Goal: Information Seeking & Learning: Learn about a topic

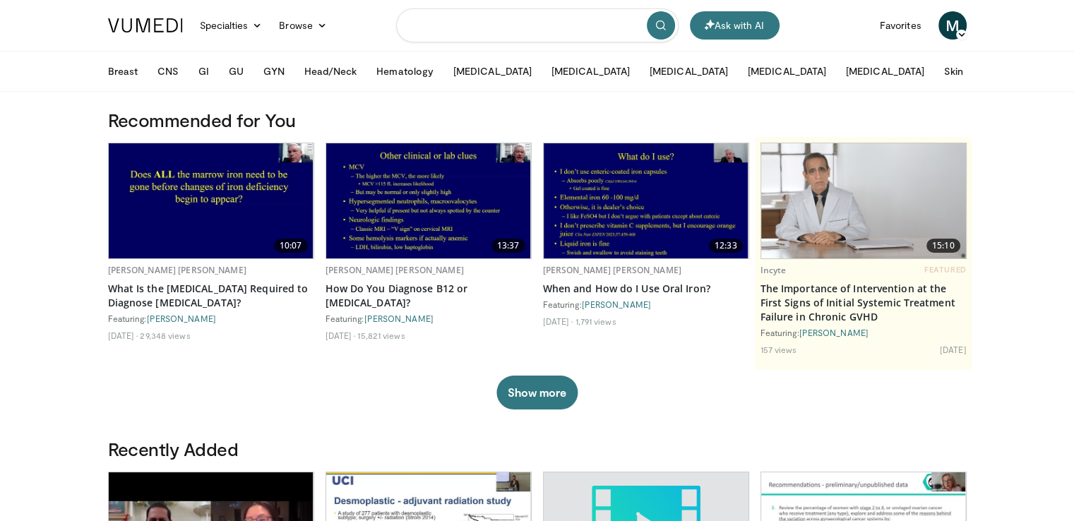
click at [437, 22] on input "Search topics, interventions" at bounding box center [537, 25] width 282 height 34
type input "**********"
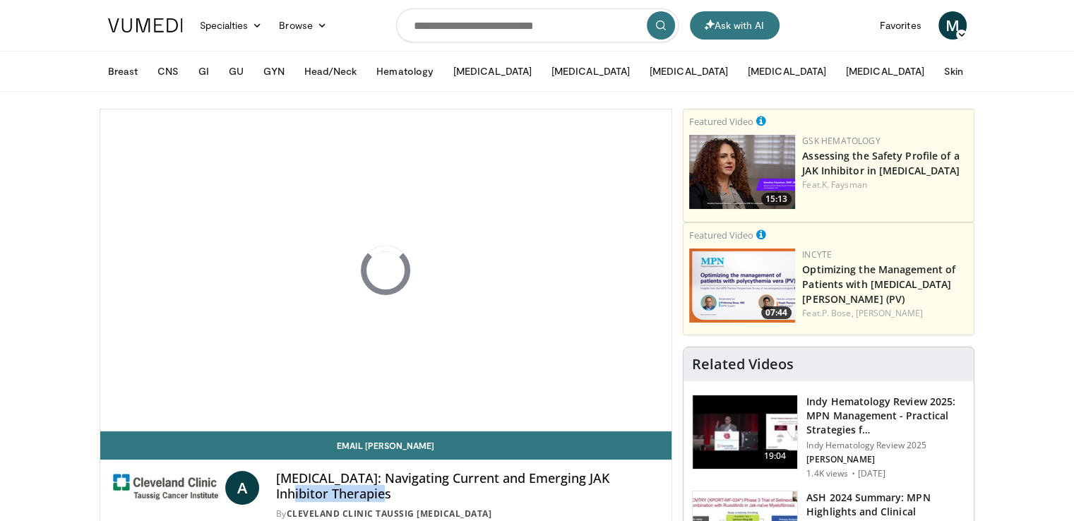
drag, startPoint x: 611, startPoint y: 477, endPoint x: 629, endPoint y: 492, distance: 23.5
click at [629, 492] on h4 "[MEDICAL_DATA]: Navigating Current and Emerging JAK Inhibitor Therapies" at bounding box center [468, 486] width 384 height 30
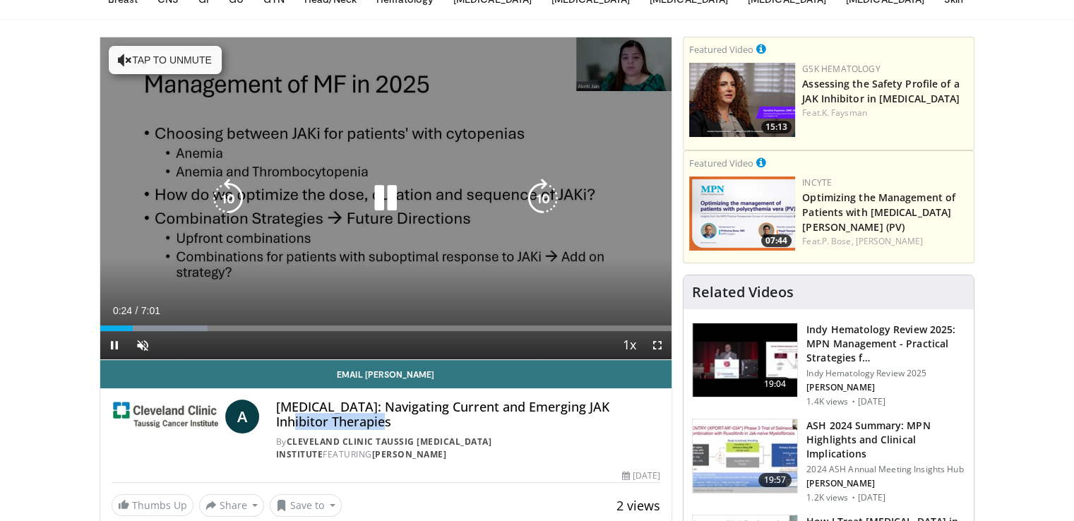
scroll to position [71, 0]
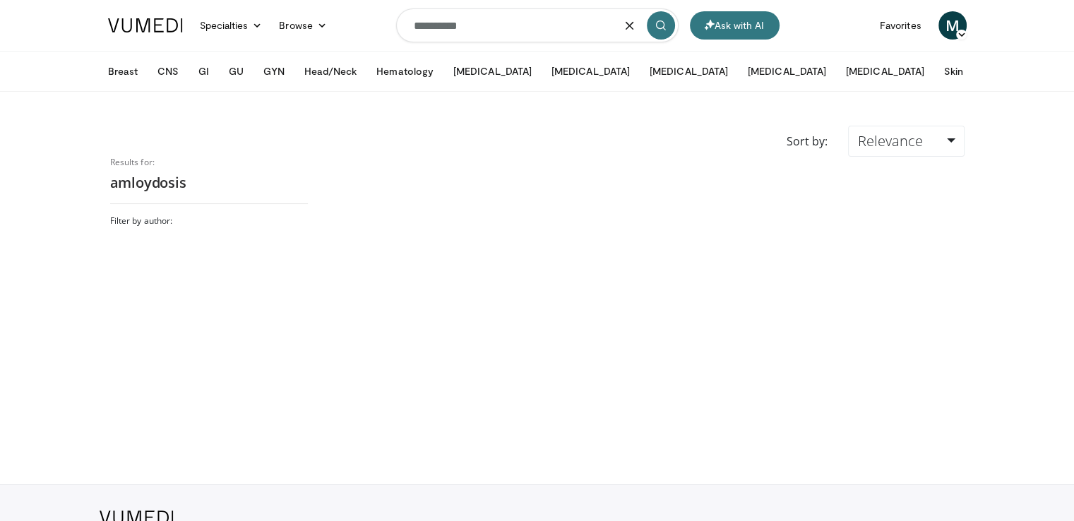
drag, startPoint x: 477, startPoint y: 24, endPoint x: 302, endPoint y: 1, distance: 176.6
click at [308, 7] on nav "Ask with AI Specialties Adult & Family Medicine Allergy, Asthma, Immunology Ane…" at bounding box center [537, 25] width 875 height 51
paste input "**********"
type input "**********"
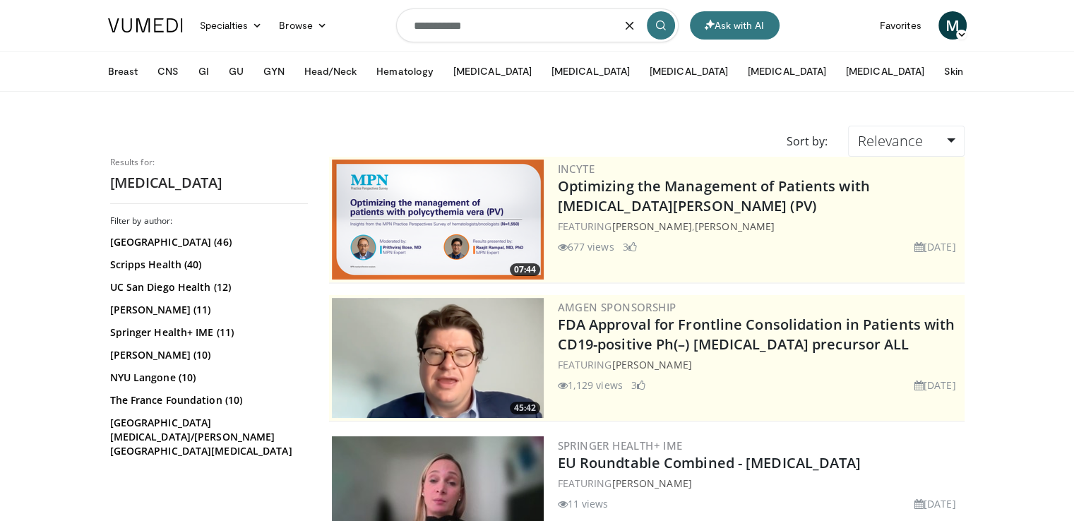
click at [489, 30] on input "**********" at bounding box center [537, 25] width 282 height 34
type input "**********"
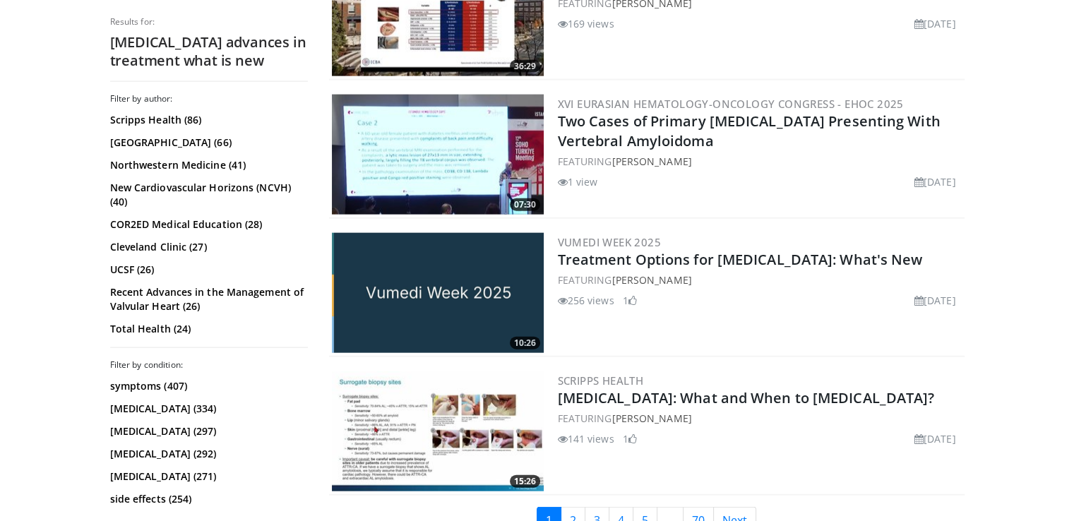
scroll to position [3389, 0]
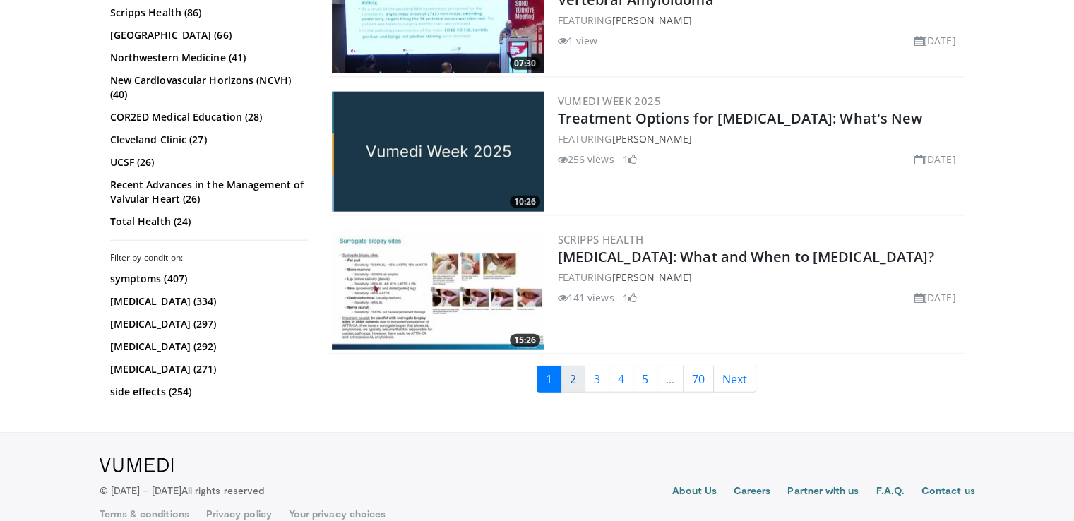
click at [581, 369] on link "2" at bounding box center [573, 379] width 25 height 27
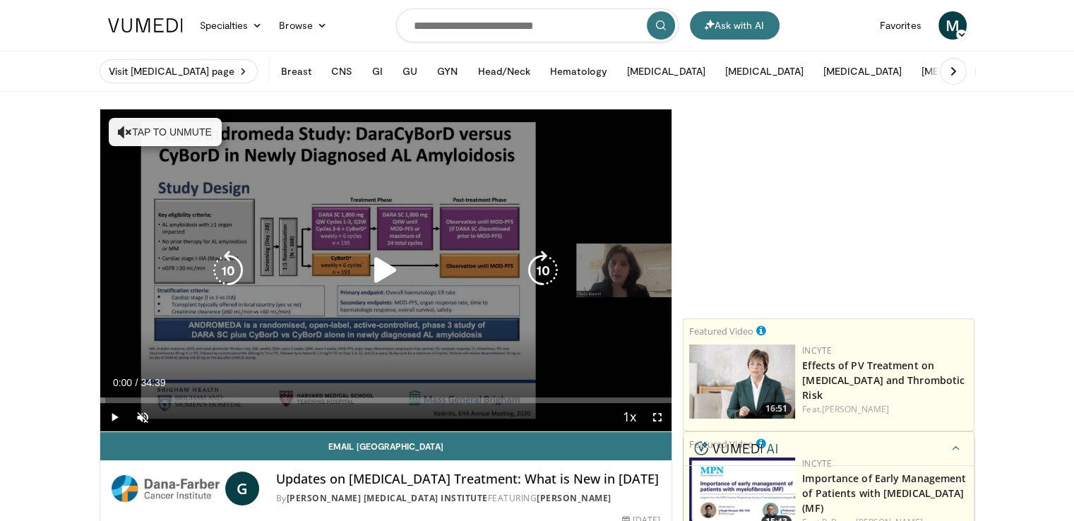
scroll to position [71, 0]
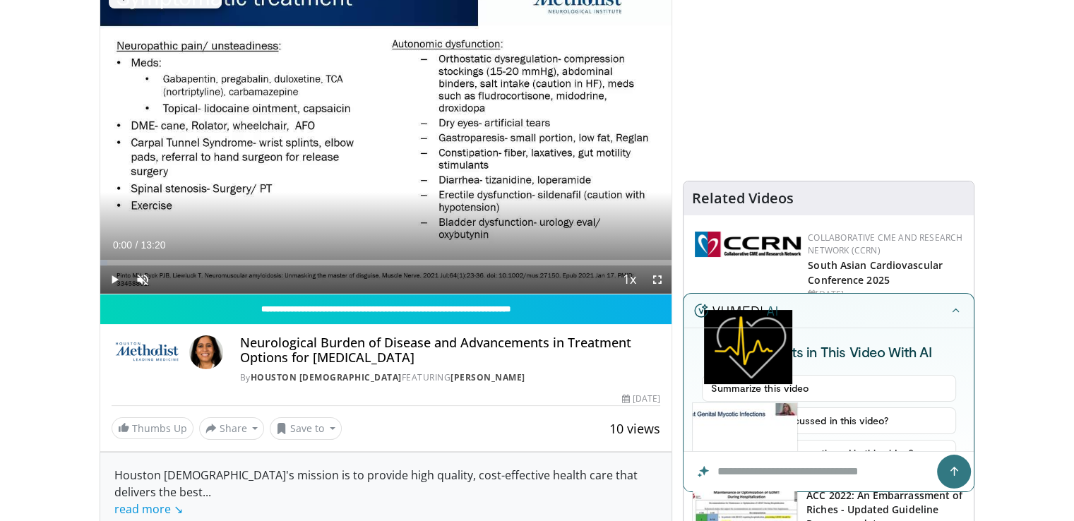
scroll to position [141, 0]
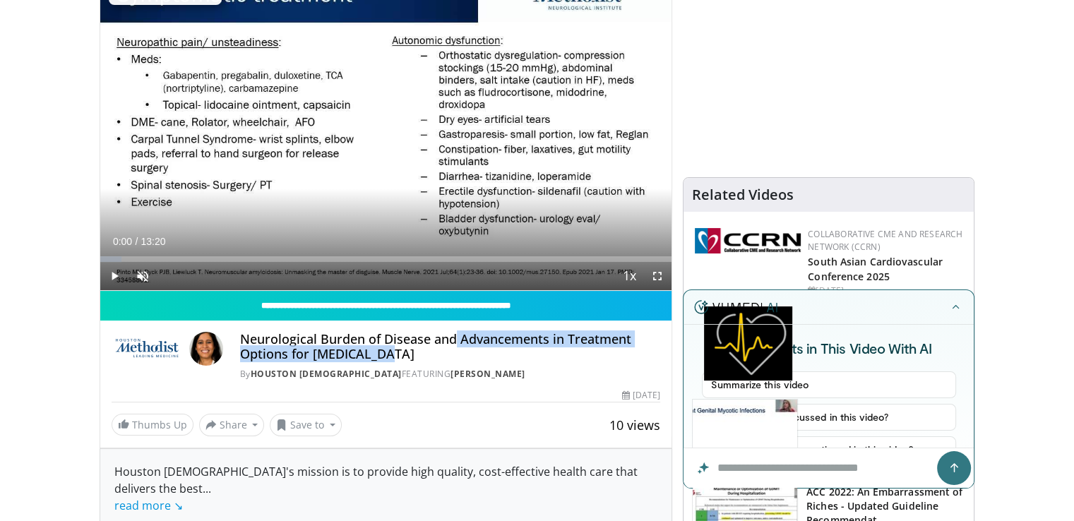
drag, startPoint x: 453, startPoint y: 337, endPoint x: 463, endPoint y: 351, distance: 17.2
click at [463, 351] on h4 "Neurological Burden of Disease and Advancements in Treatment Options for Amyloi…" at bounding box center [450, 347] width 421 height 30
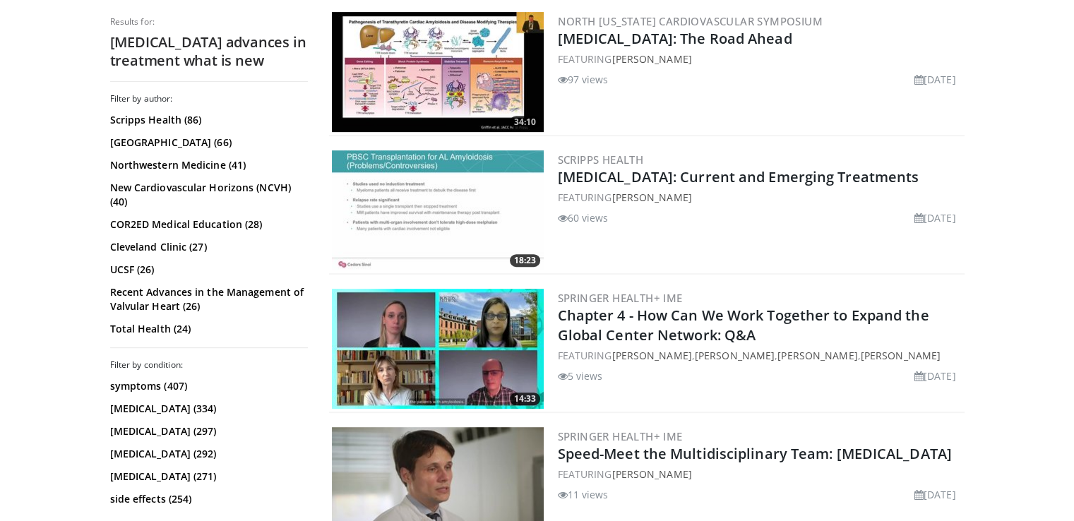
scroll to position [565, 0]
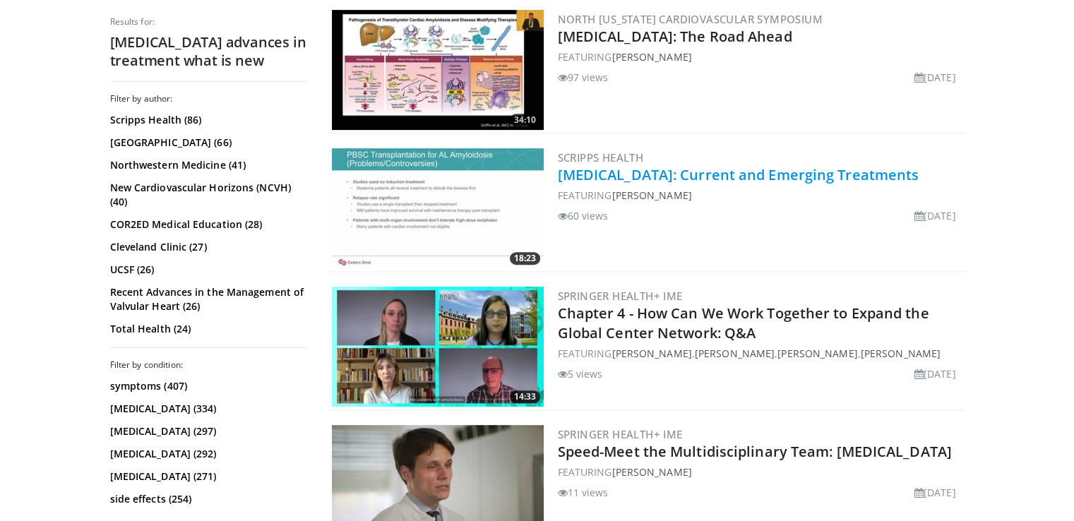
drag, startPoint x: 946, startPoint y: 180, endPoint x: 558, endPoint y: 174, distance: 388.3
click at [558, 174] on h2 "AL Amyloidosis: Current and Emerging Treatments" at bounding box center [760, 175] width 404 height 20
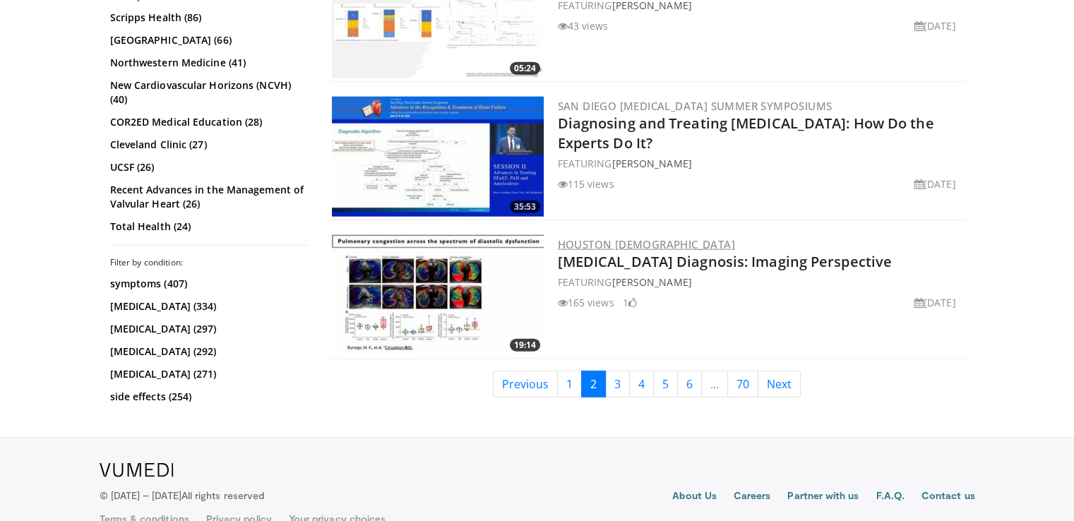
scroll to position [3541, 0]
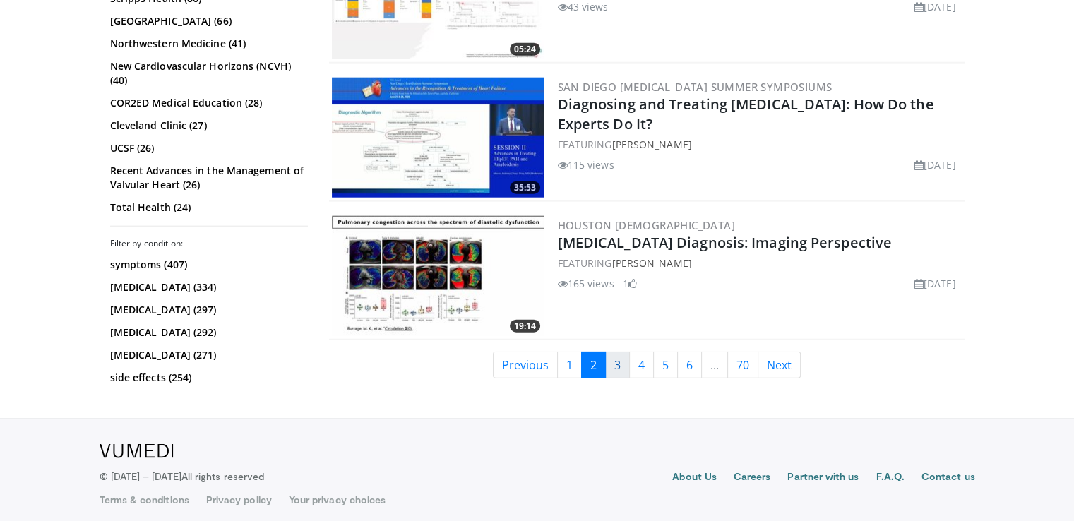
click at [613, 355] on link "3" at bounding box center [617, 365] width 25 height 27
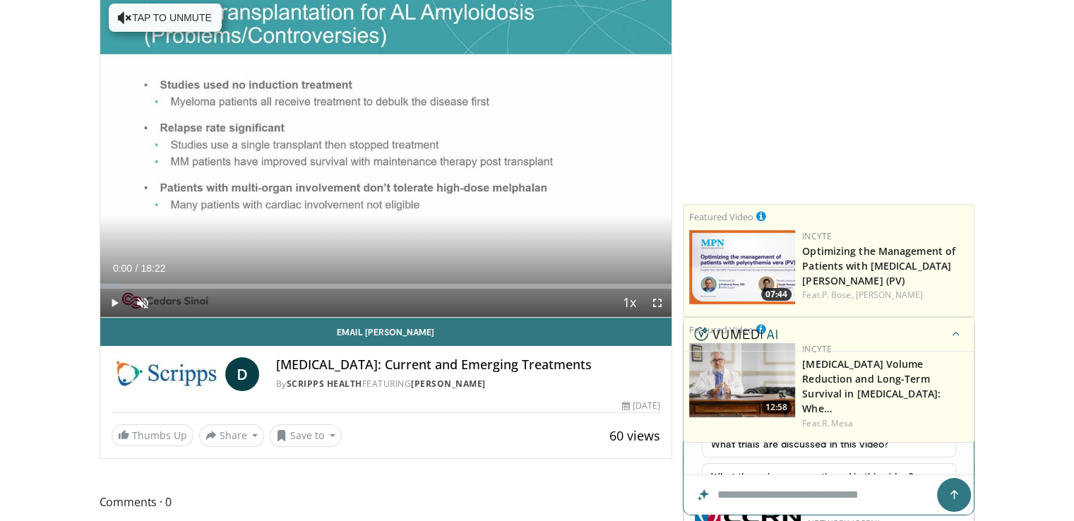
scroll to position [141, 0]
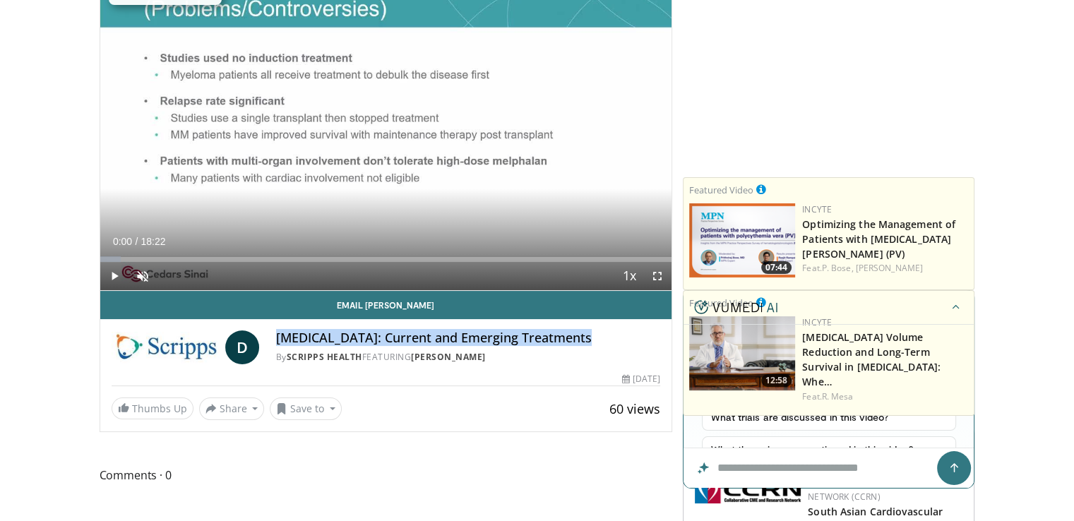
drag, startPoint x: 565, startPoint y: 340, endPoint x: 268, endPoint y: 334, distance: 297.3
click at [268, 334] on div "D AL Amyloidosis: Current and Emerging Treatments By Scripps Health FEATURING D…" at bounding box center [386, 347] width 549 height 34
copy h4 "AL Amyloidosis: Current and Emerging Treatments"
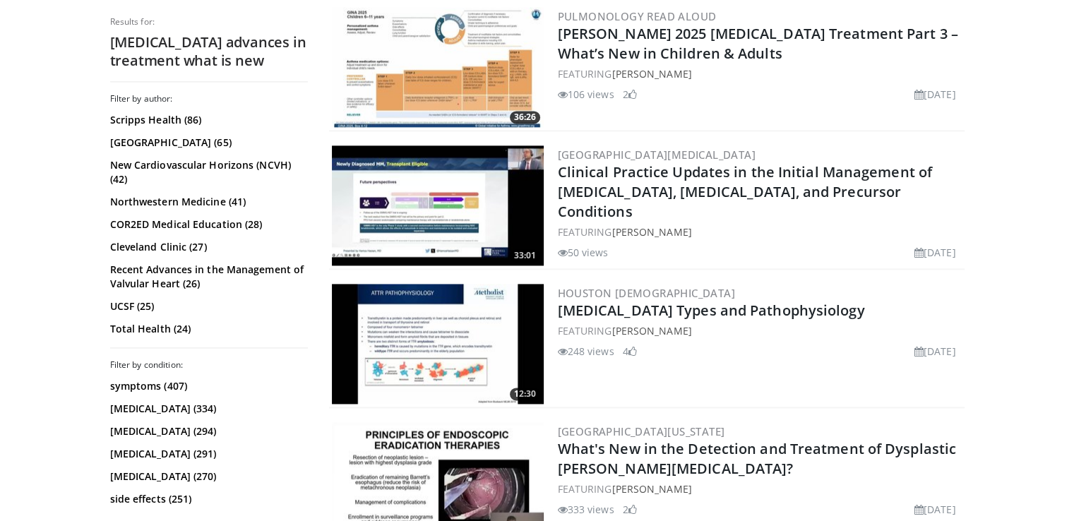
scroll to position [1977, 0]
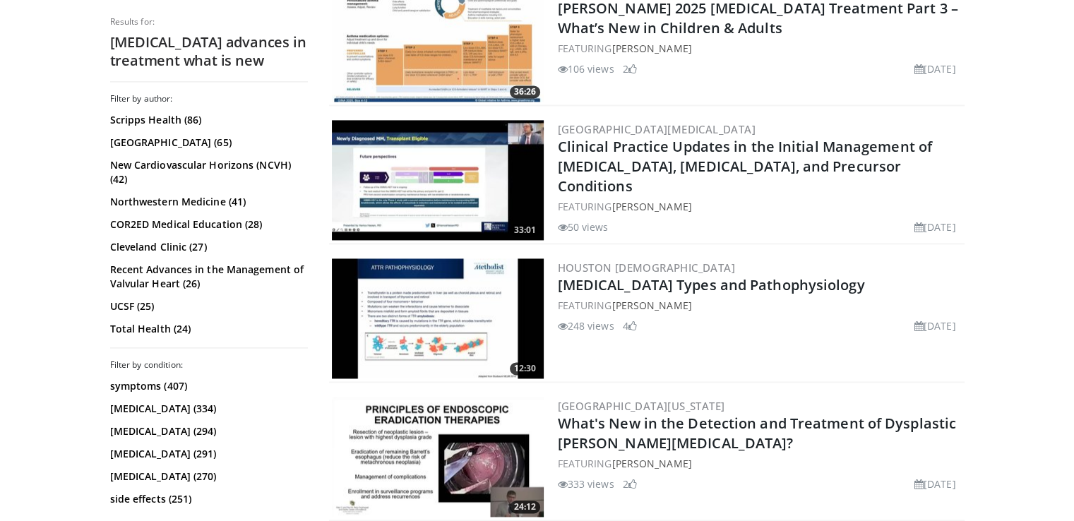
drag, startPoint x: 838, startPoint y: 286, endPoint x: 550, endPoint y: 277, distance: 288.2
click at [550, 277] on div "12:30 Houston Methodist Amyloidosis Types and Pathophysiology FEATURING Barry T…" at bounding box center [646, 319] width 635 height 127
copy link "Amyloidosis Types and Pathophysiology"
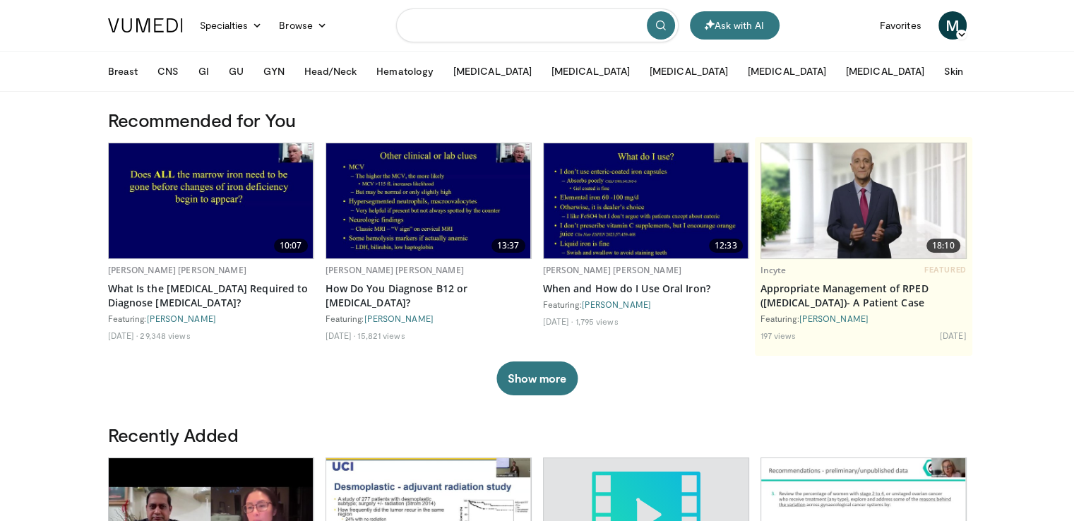
click at [549, 26] on input "Search topics, interventions" at bounding box center [537, 25] width 282 height 34
paste input "**********"
type input "**********"
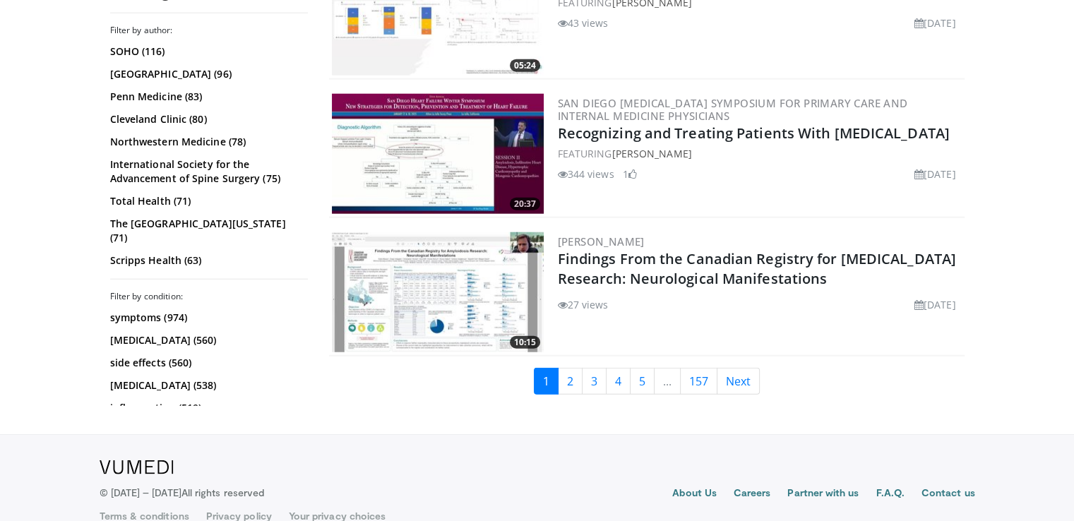
scroll to position [3530, 0]
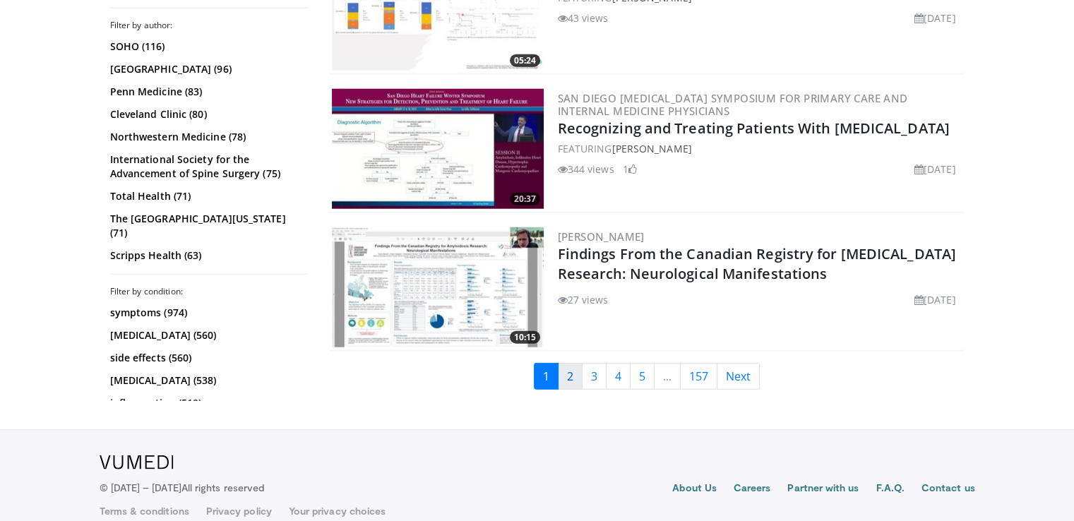
click at [569, 369] on link "2" at bounding box center [570, 376] width 25 height 27
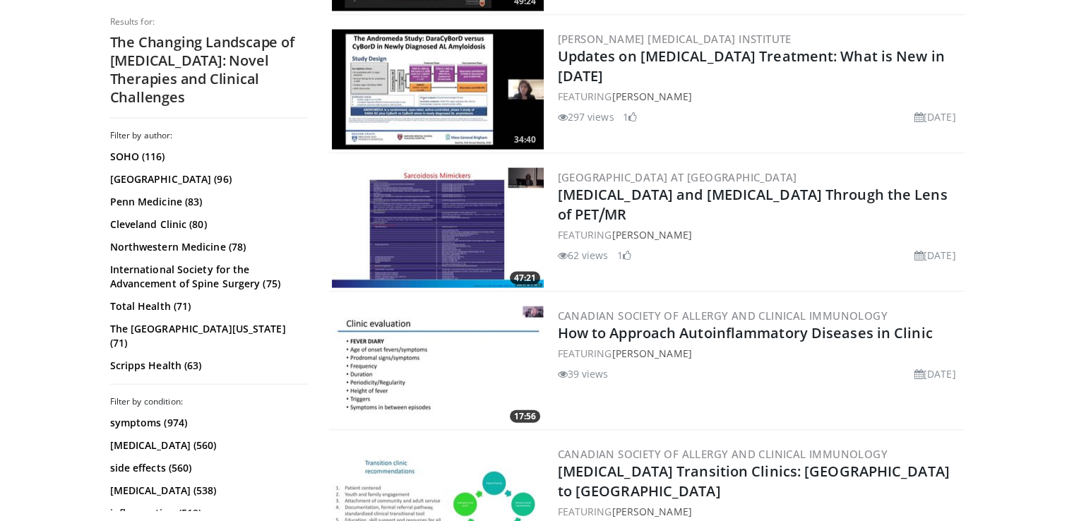
scroll to position [3389, 0]
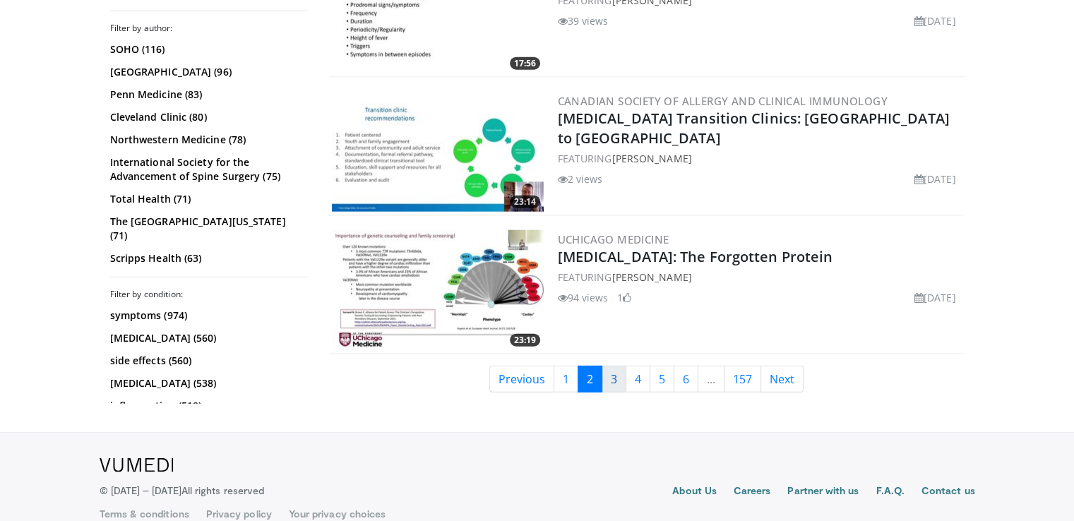
click at [610, 376] on link "3" at bounding box center [614, 379] width 25 height 27
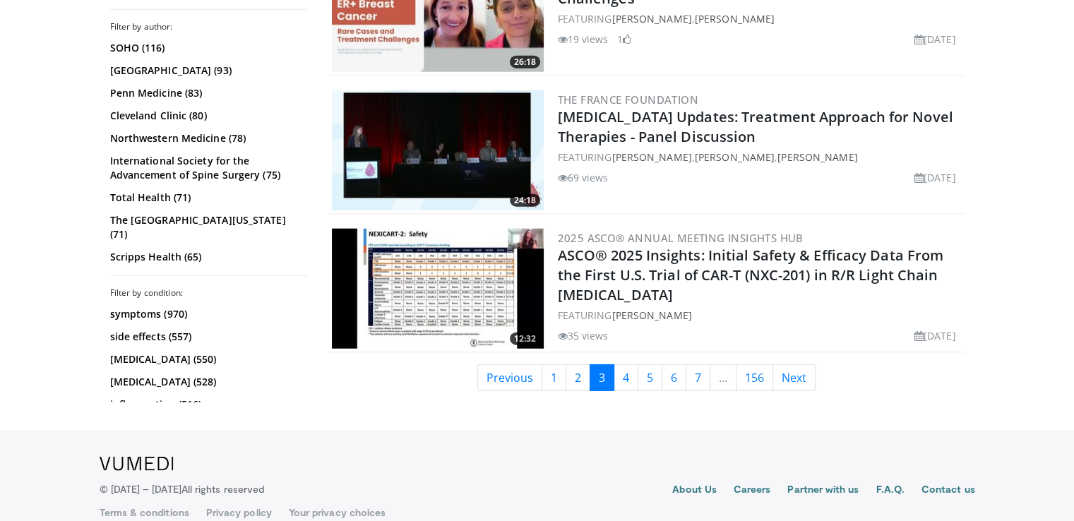
scroll to position [3530, 0]
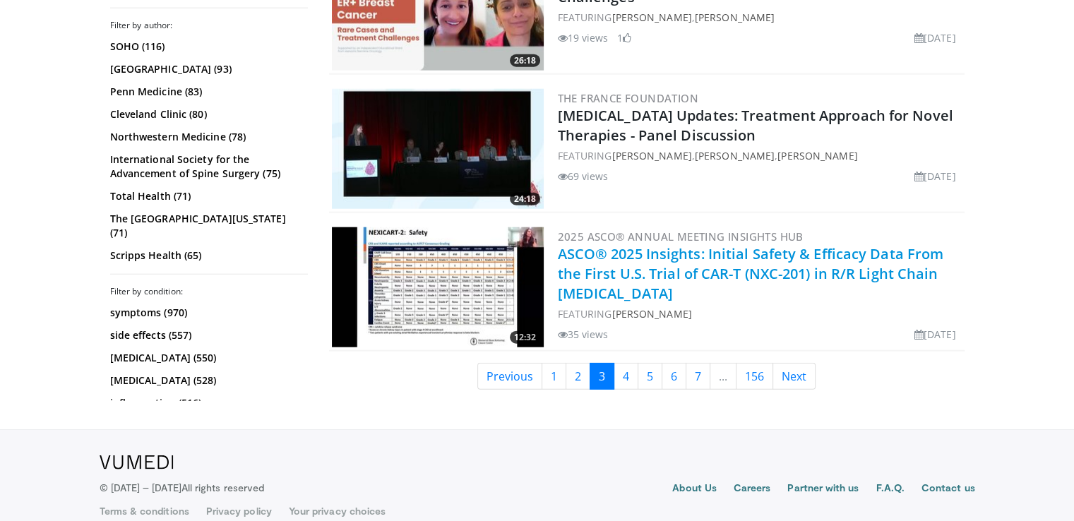
click at [628, 255] on link "ASCO® 2025 Insights: Initial Safety & Efficacy Data From the First U.S. Trial o…" at bounding box center [751, 273] width 386 height 59
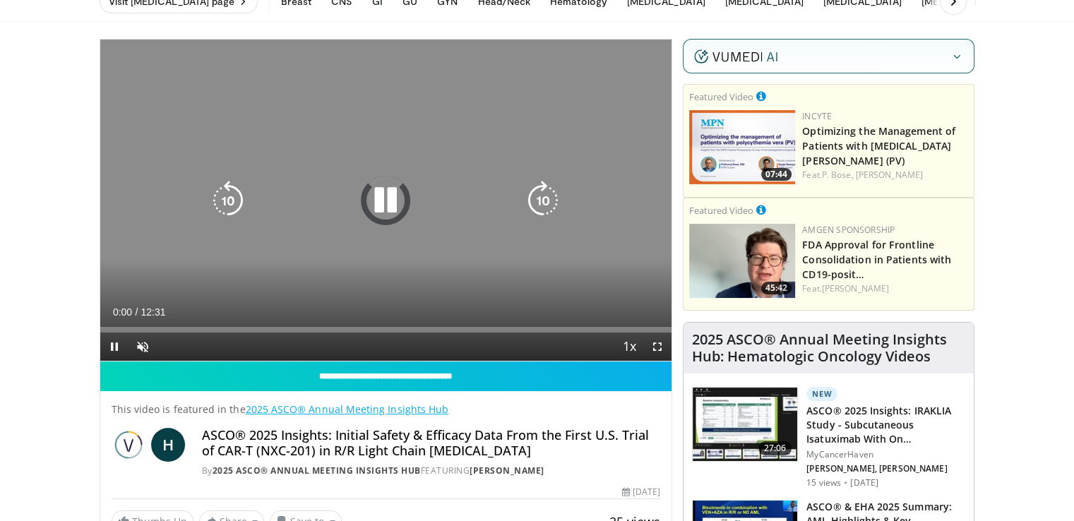
scroll to position [71, 0]
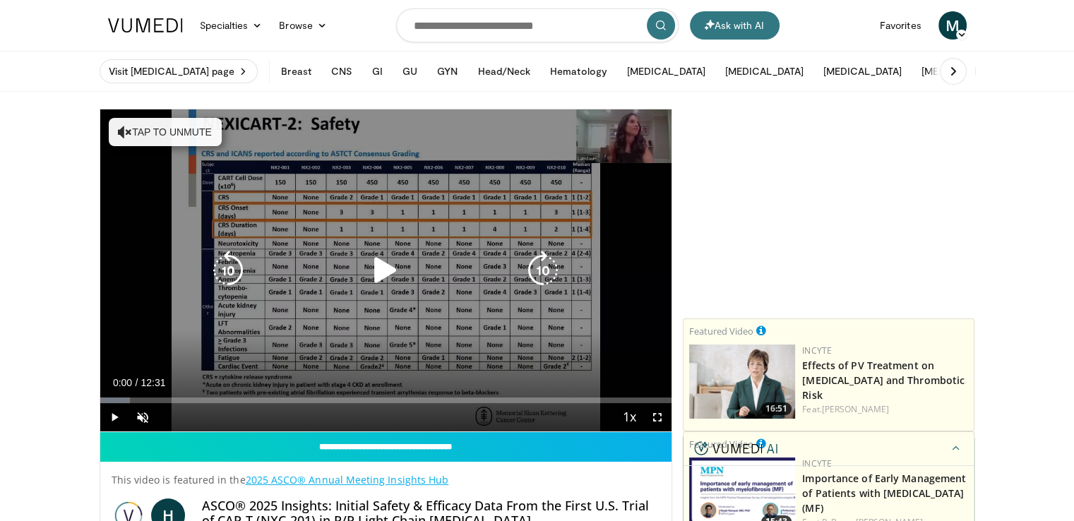
scroll to position [71, 0]
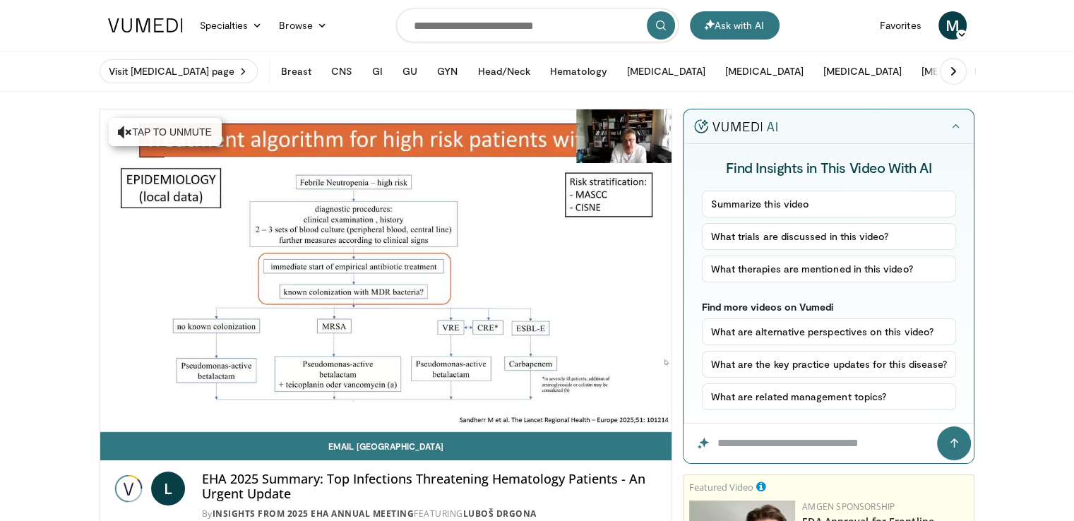
click at [155, 36] on link at bounding box center [146, 26] width 92 height 40
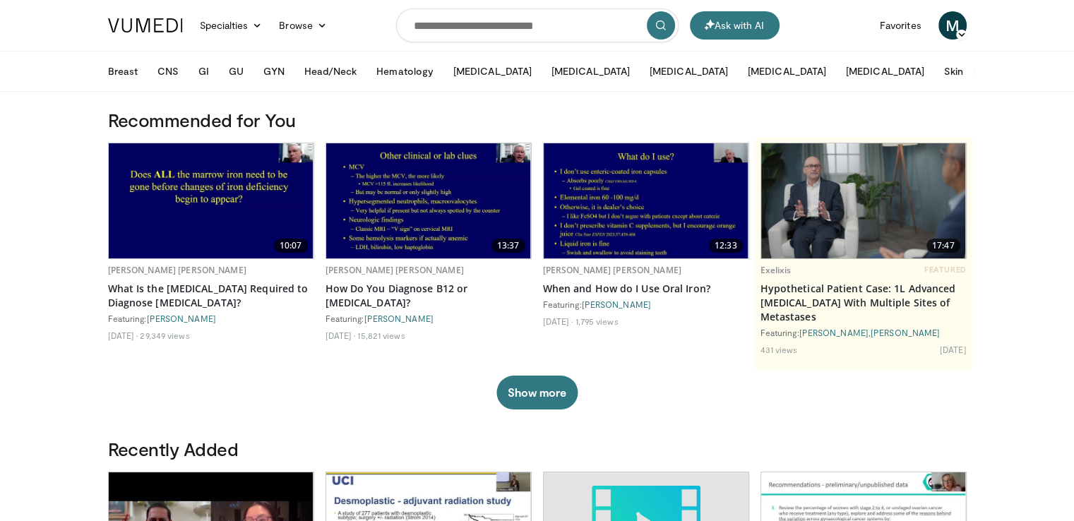
click at [1011, 70] on icon at bounding box center [1016, 71] width 10 height 10
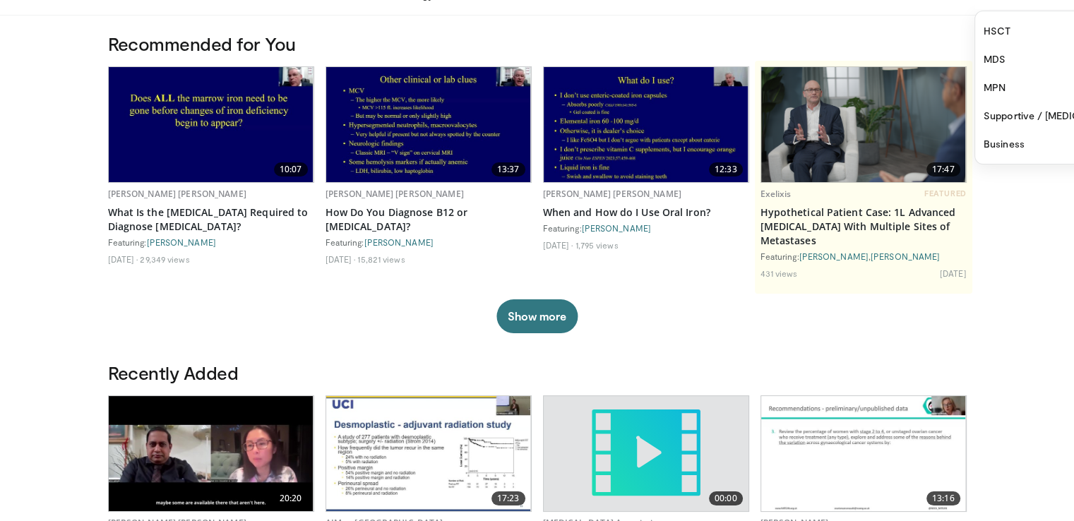
scroll to position [141, 0]
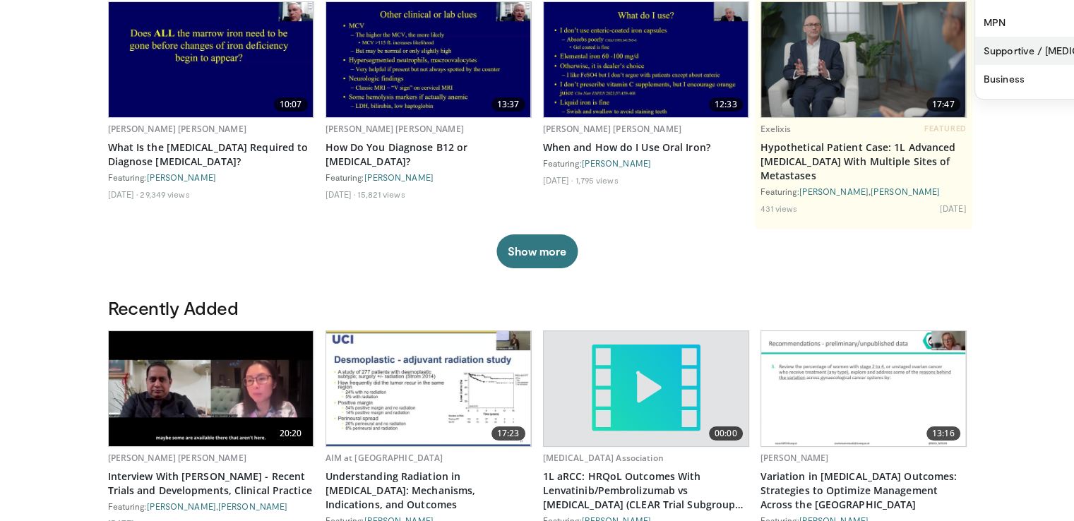
click at [975, 47] on link "Supportive / [MEDICAL_DATA]" at bounding box center [1059, 51] width 168 height 28
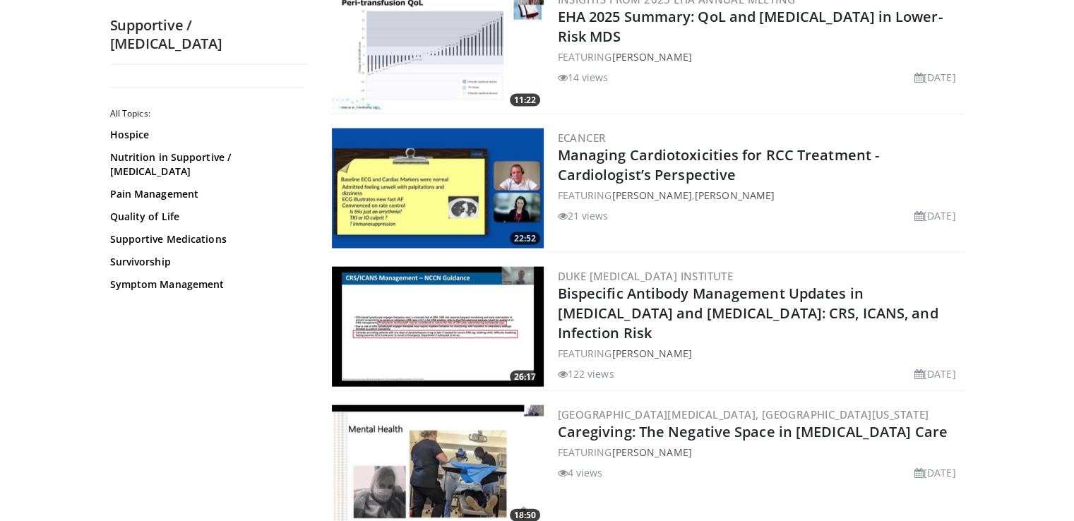
scroll to position [3248, 0]
